Goal: Check status: Check status

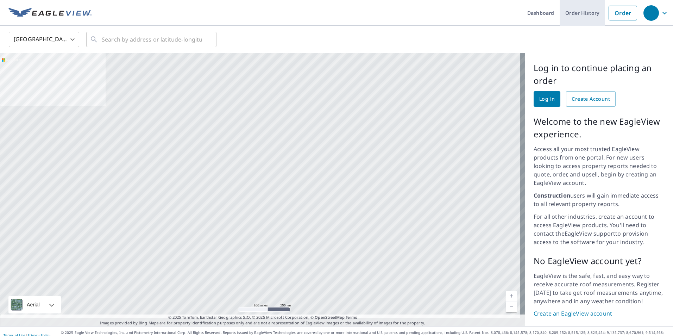
click at [581, 15] on link "Order History" at bounding box center [582, 13] width 45 height 26
